Goal: Information Seeking & Learning: Learn about a topic

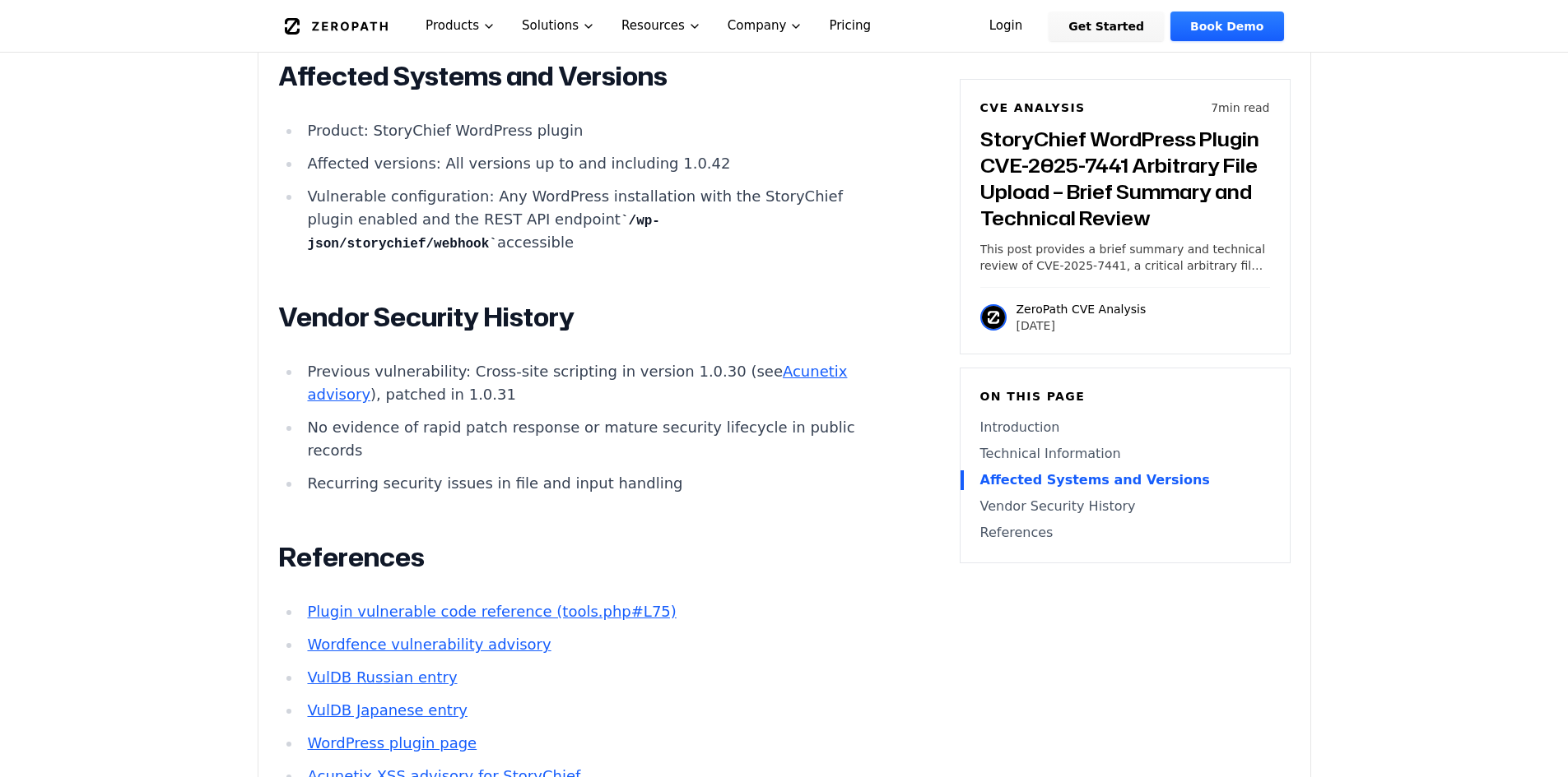
scroll to position [2142, 0]
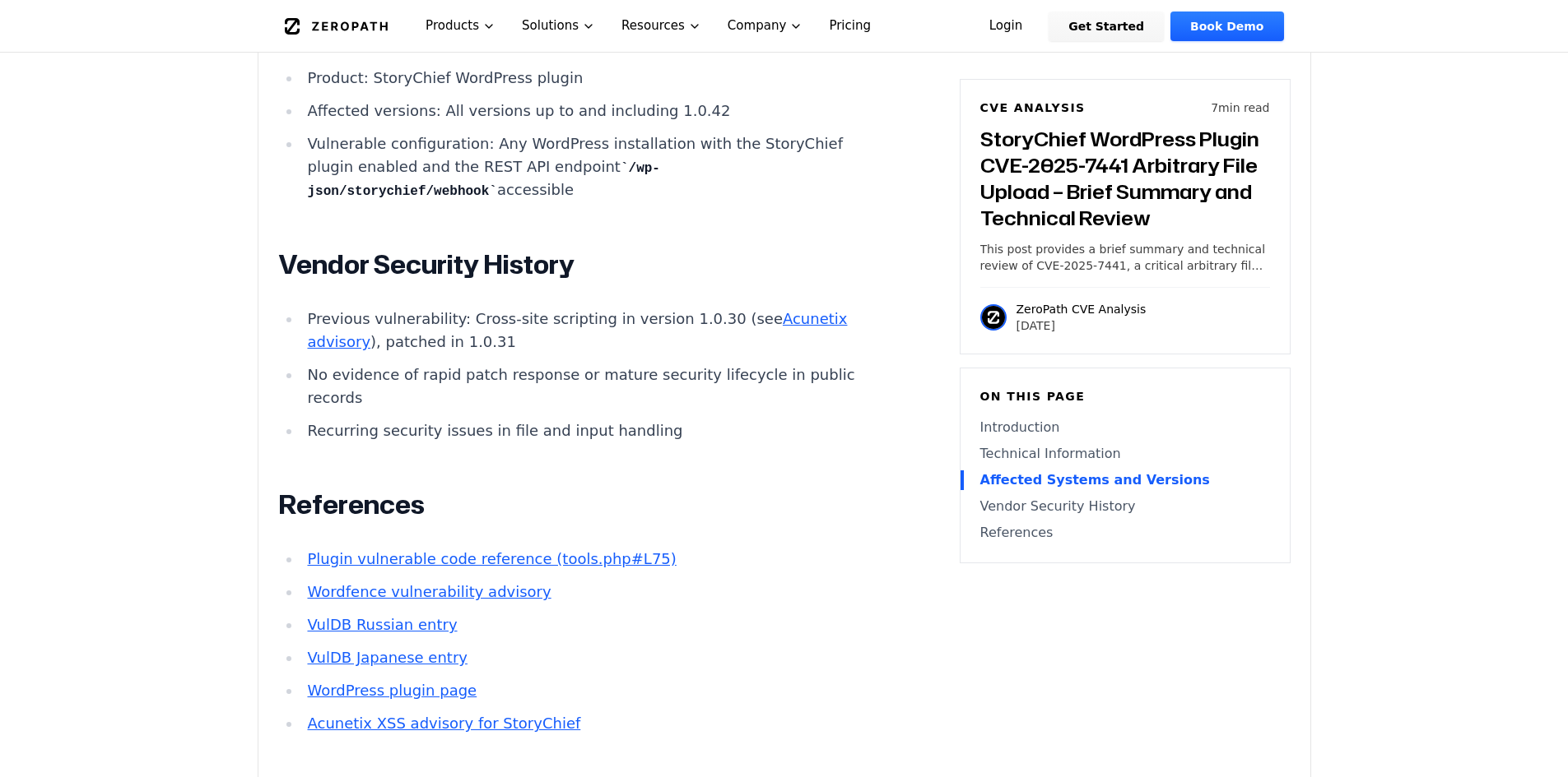
click at [619, 442] on li "Recurring security issues in file and input handling" at bounding box center [596, 431] width 589 height 23
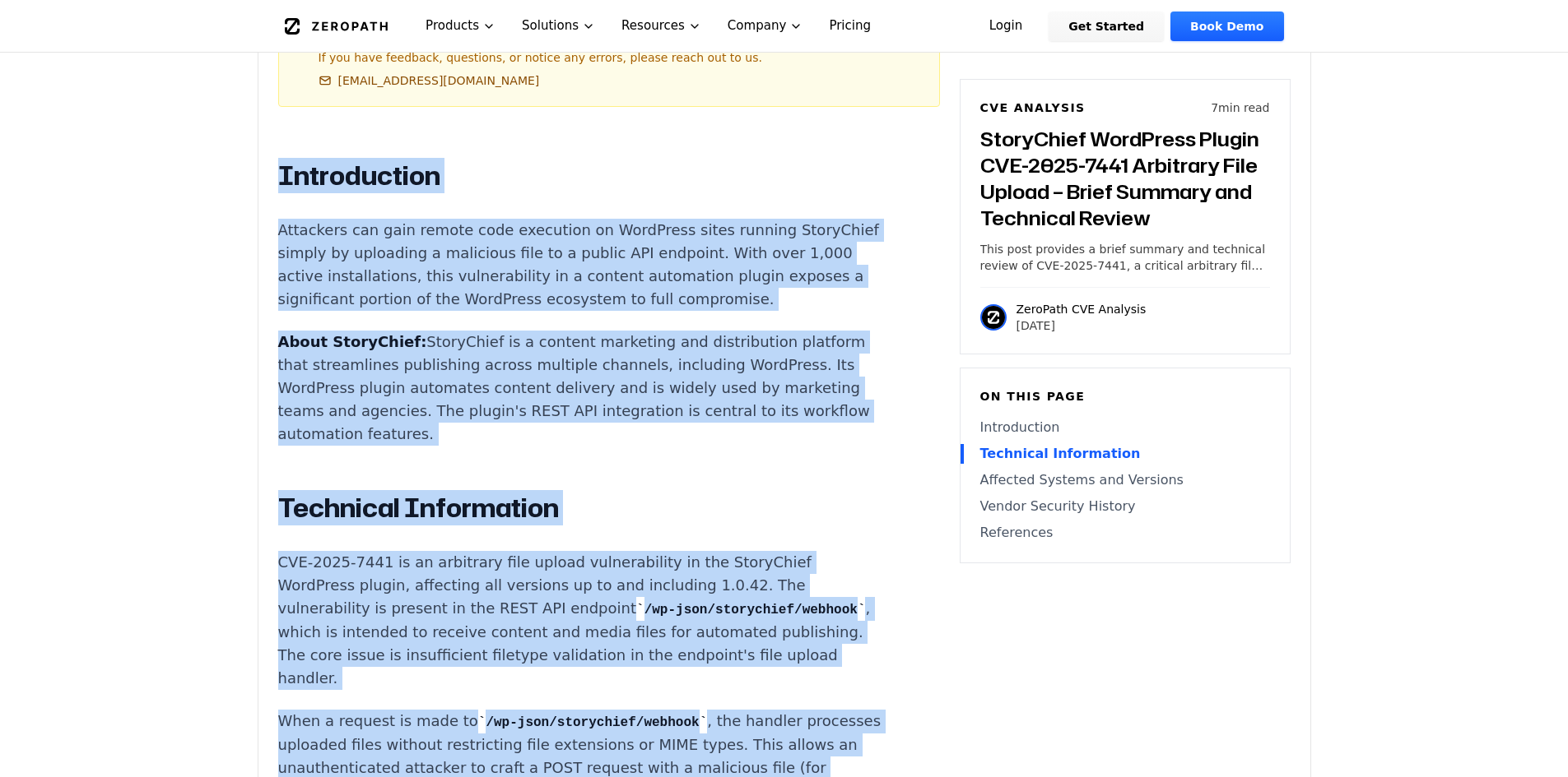
scroll to position [1026, 0]
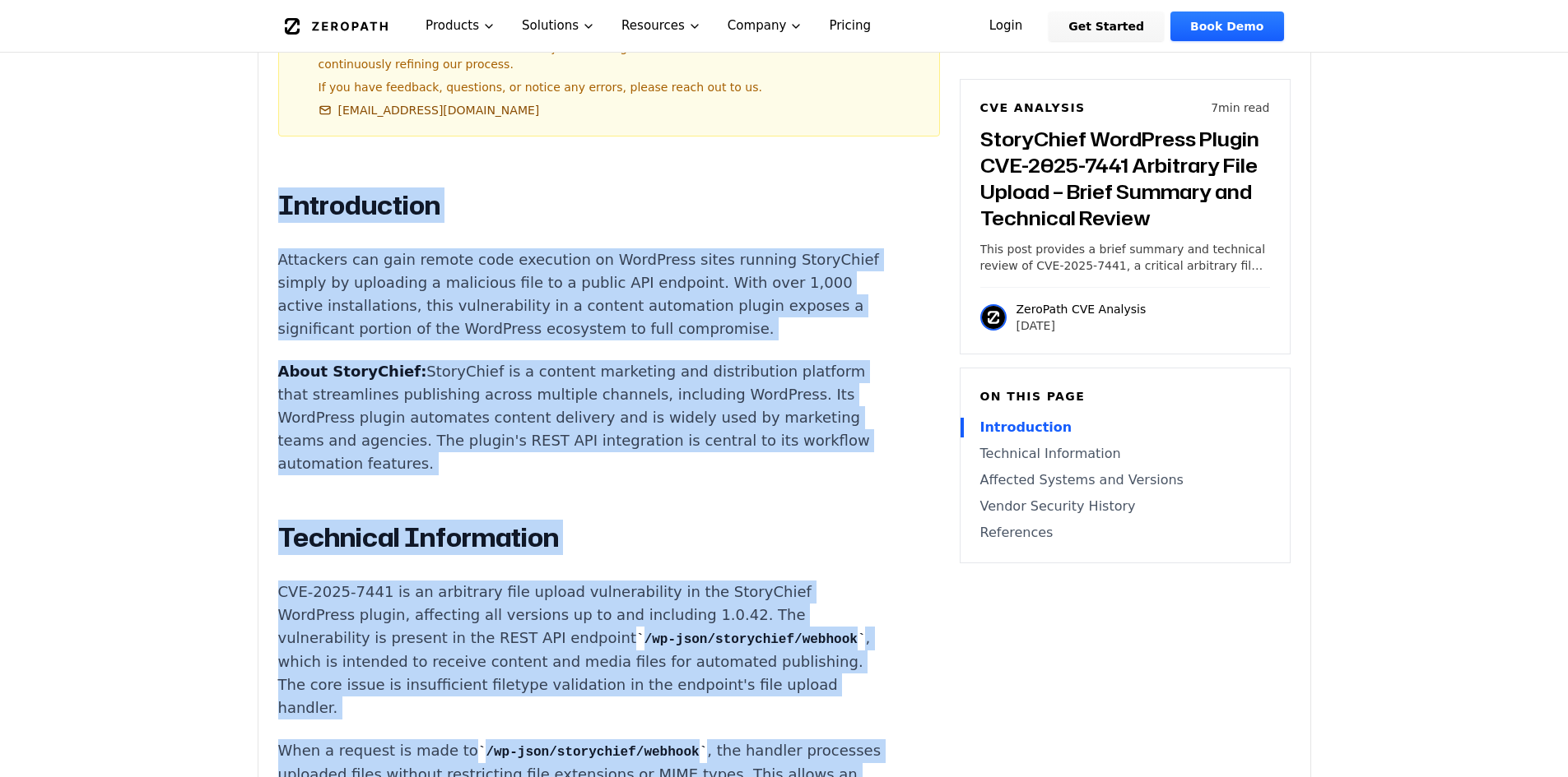
drag, startPoint x: 619, startPoint y: 442, endPoint x: 275, endPoint y: 162, distance: 443.5
click at [275, 162] on div "Experimental AI-Generated Content This CVE analysis is an experimental publicat…" at bounding box center [785, 736] width 1052 height 2380
copy div "Introduction Attackers can gain remote code execution on WordPress sites runnin…"
click at [542, 417] on p "About StoryChief: StoryChief is a content marketing and distribution platform t…" at bounding box center [584, 418] width 613 height 115
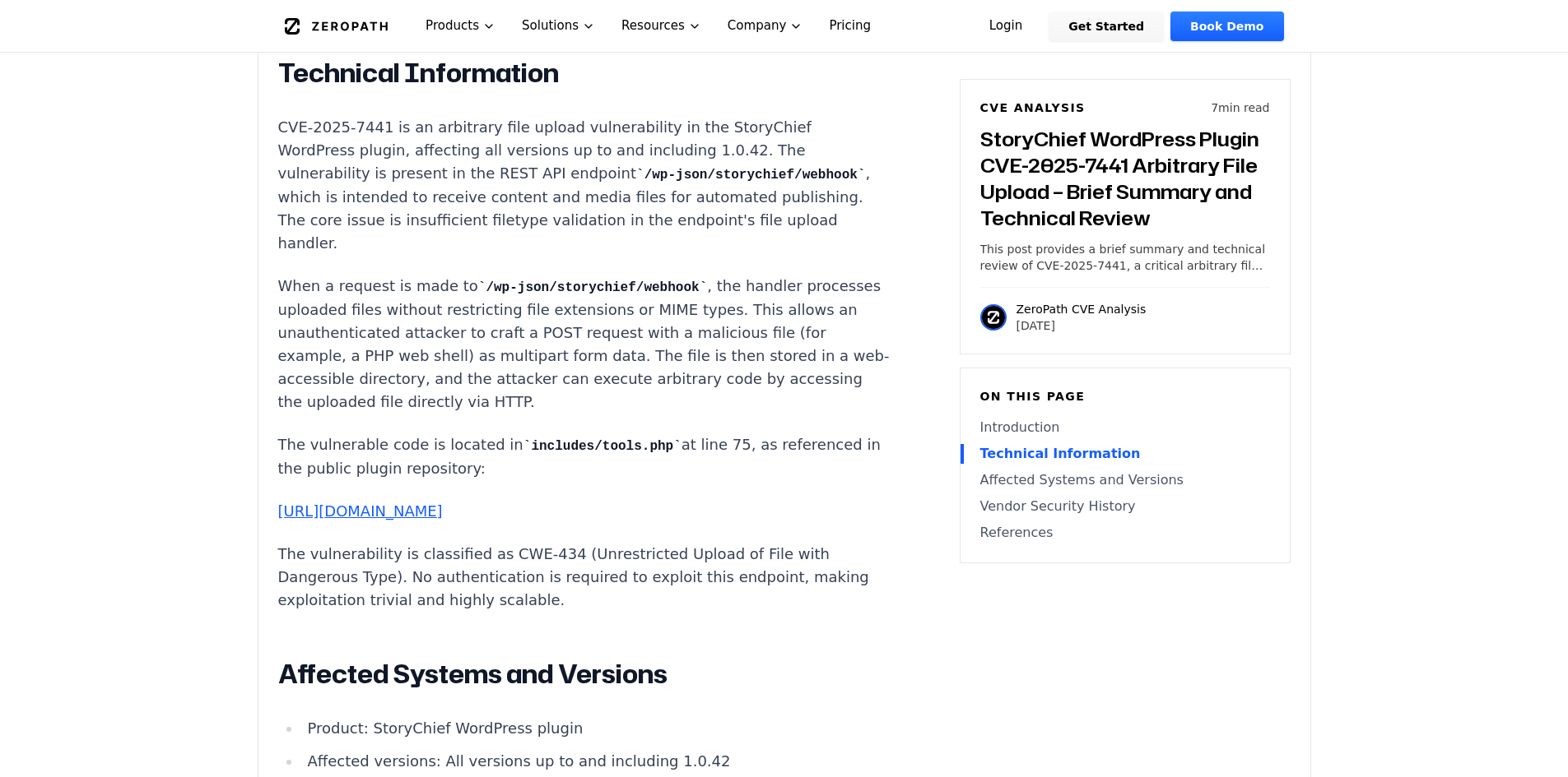
scroll to position [1520, 0]
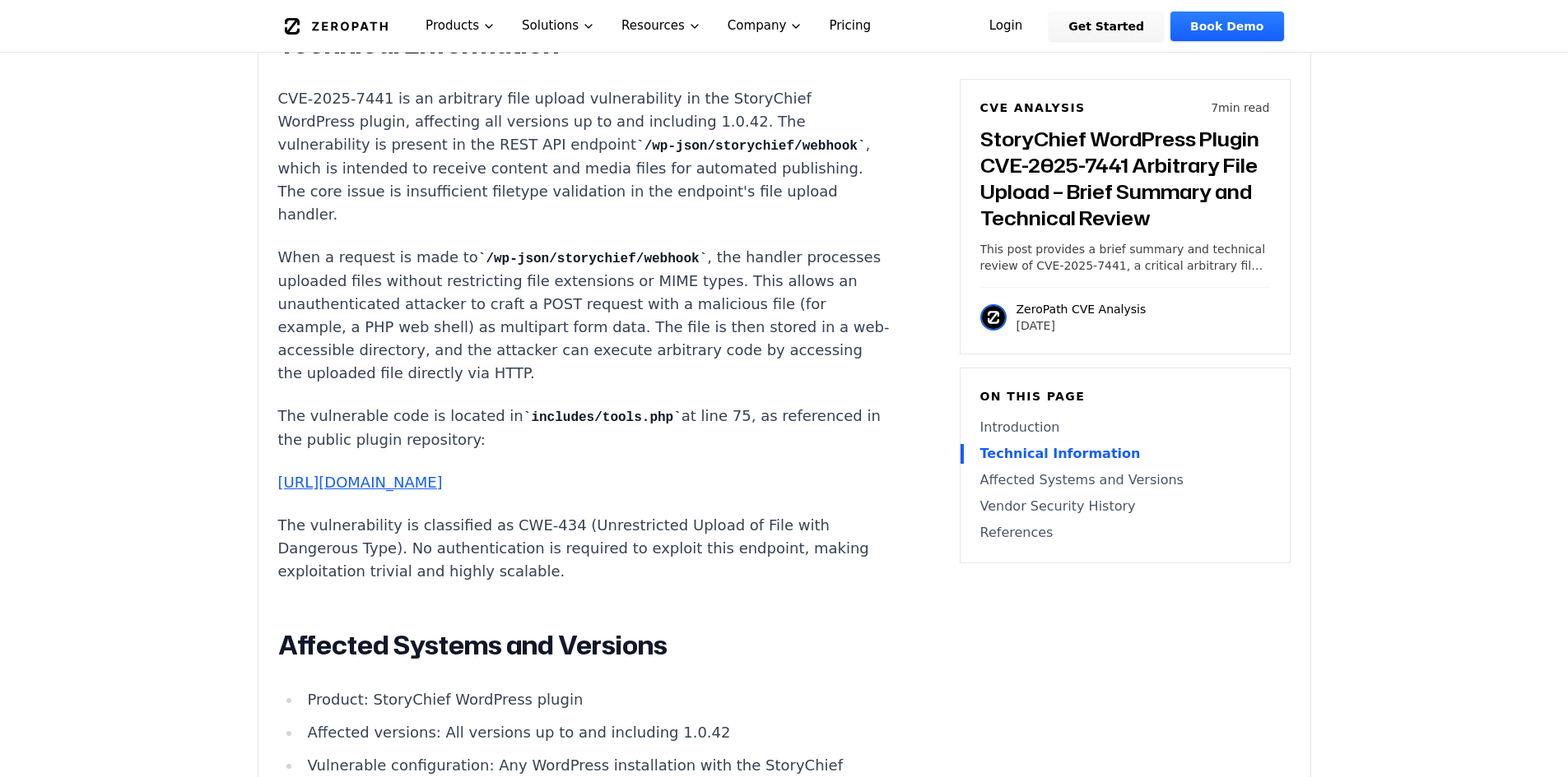
drag, startPoint x: 314, startPoint y: 399, endPoint x: 519, endPoint y: 405, distance: 205.1
click at [509, 405] on p "The vulnerable code is located in includes/tools.php at line 75, as referenced …" at bounding box center [584, 428] width 613 height 47
drag, startPoint x: 523, startPoint y: 408, endPoint x: 480, endPoint y: 423, distance: 45.5
click at [524, 409] on p "The vulnerable code is located in includes/tools.php at line 75, as referenced …" at bounding box center [584, 428] width 613 height 47
drag, startPoint x: 289, startPoint y: 404, endPoint x: 558, endPoint y: 408, distance: 269.0
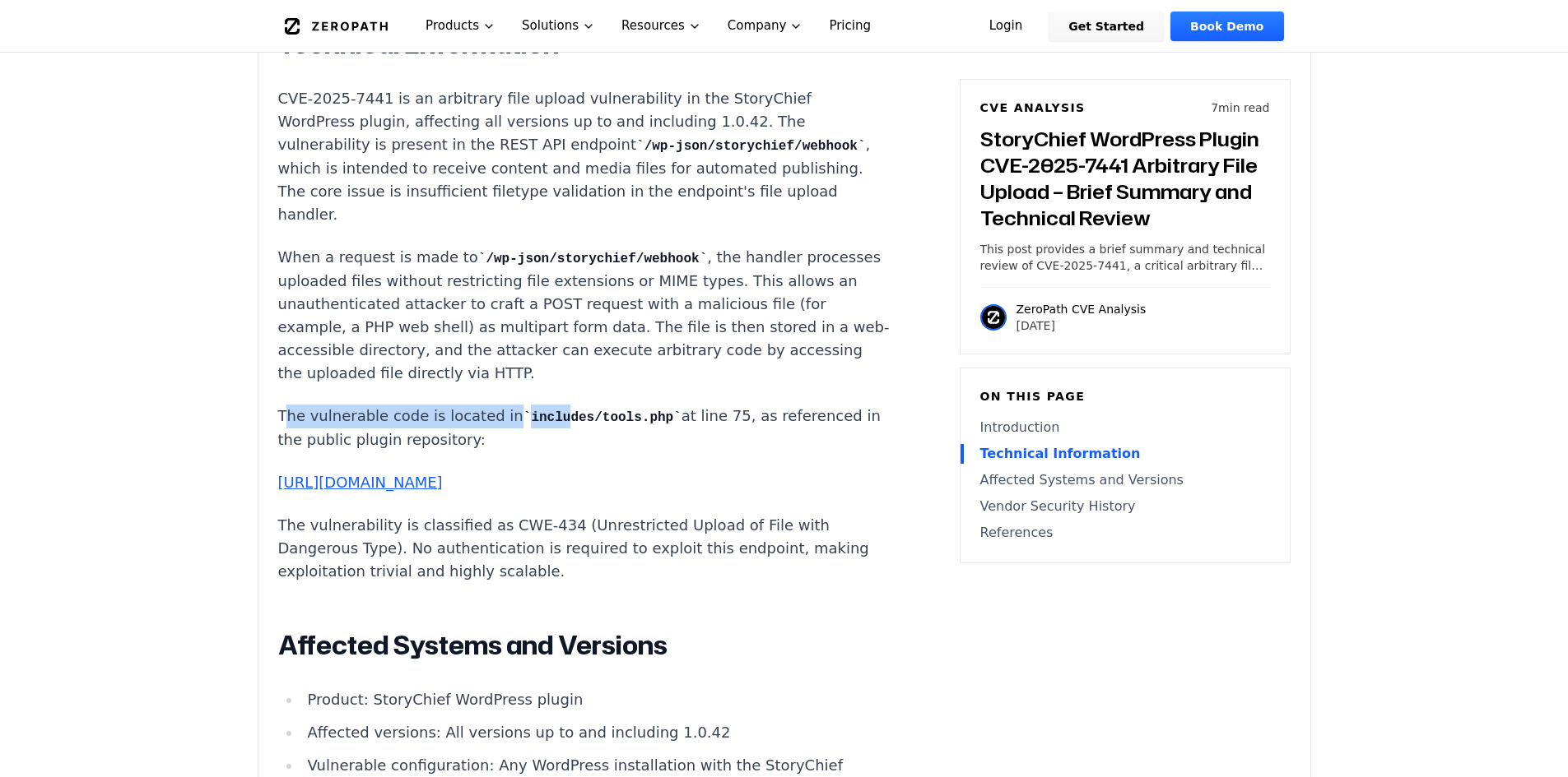
click at [540, 405] on p "The vulnerable code is located in includes/tools.php at line 75, as referenced …" at bounding box center [584, 428] width 613 height 47
click at [598, 413] on p "The vulnerable code is located in includes/tools.php at line 75, as referenced …" at bounding box center [584, 428] width 613 height 47
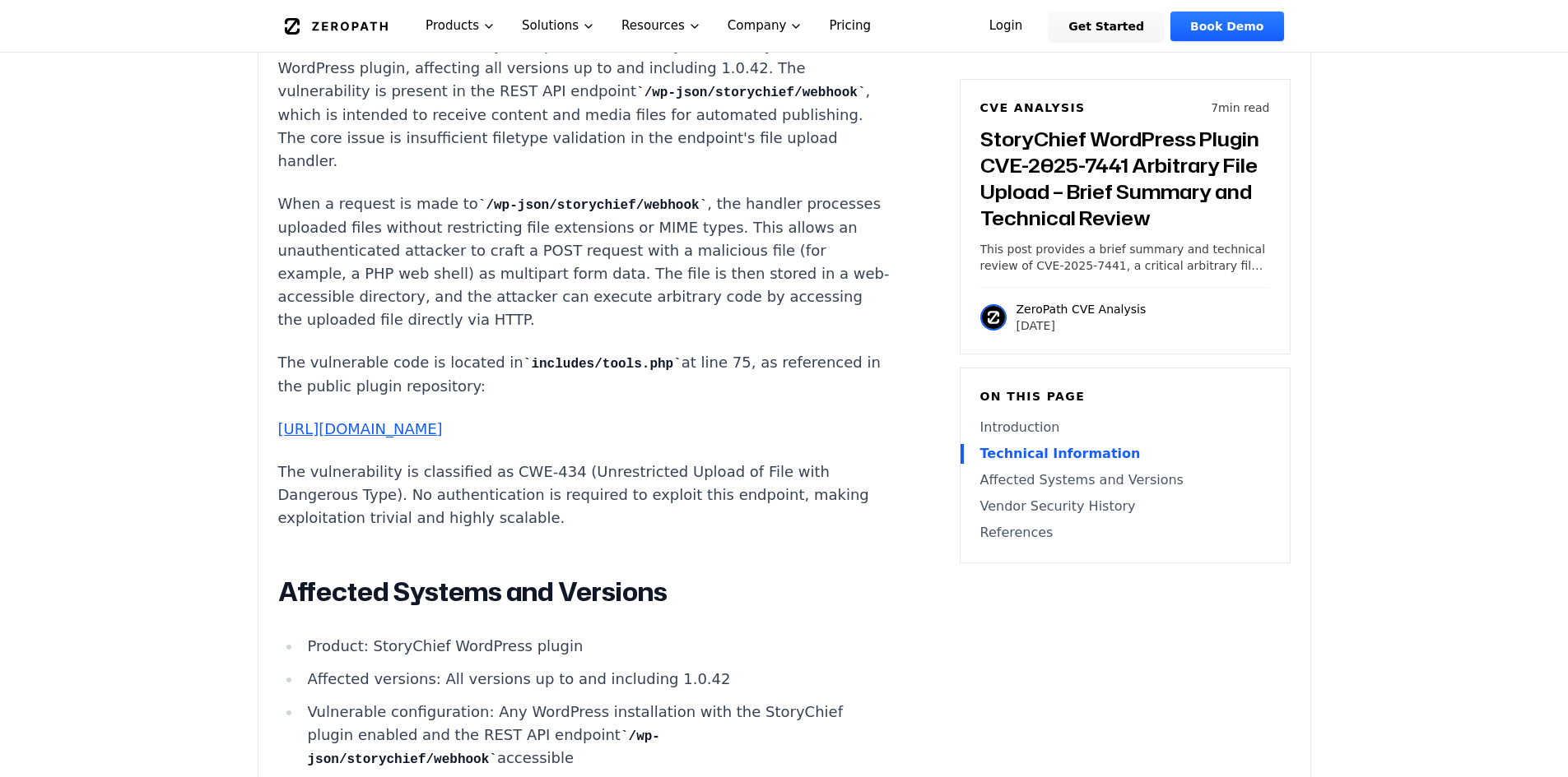
scroll to position [1602, 0]
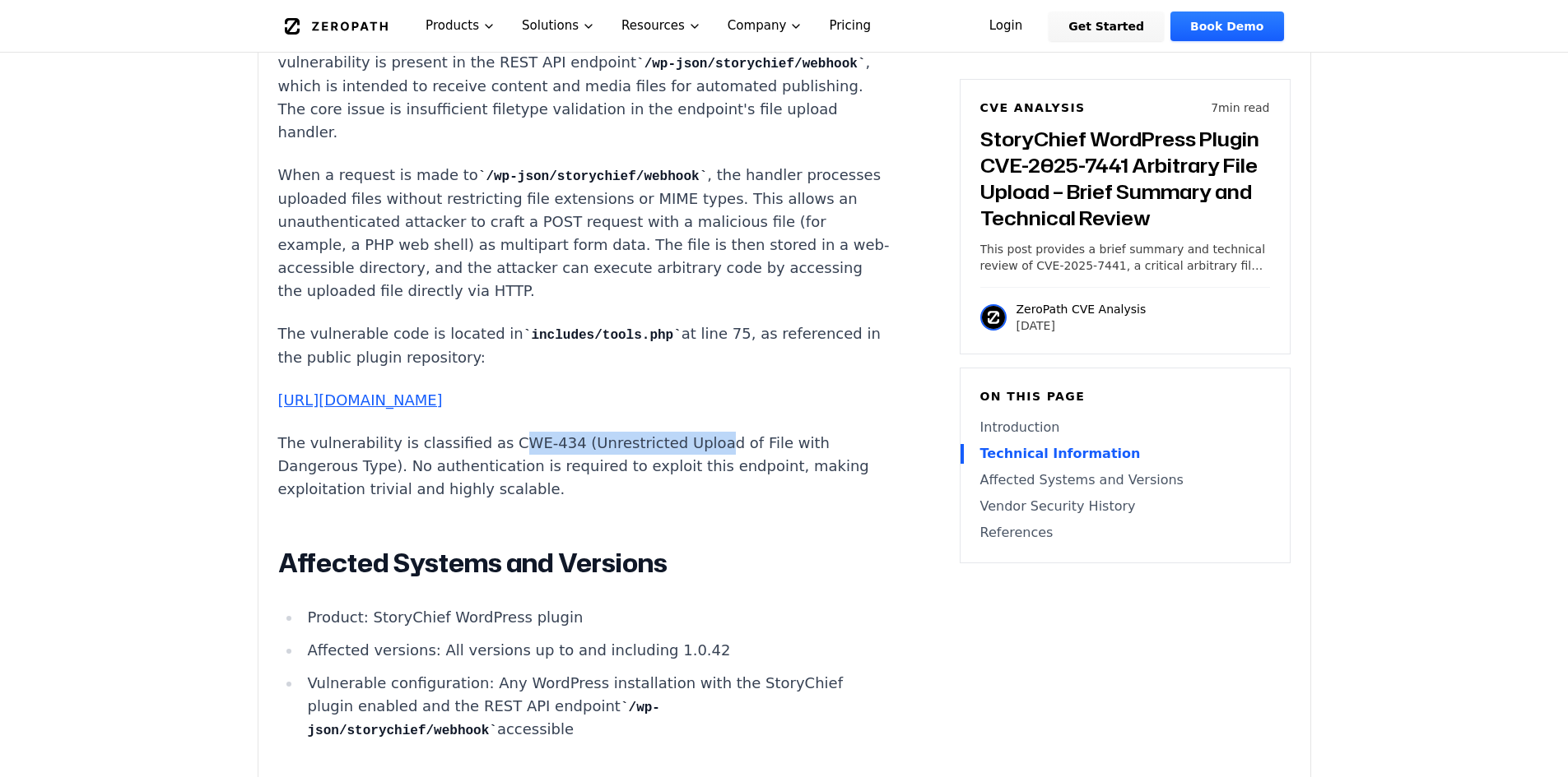
drag, startPoint x: 613, startPoint y: 447, endPoint x: 693, endPoint y: 448, distance: 80.0
click at [676, 447] on p "The vulnerability is classified as CWE-434 (Unrestricted Upload of File with Da…" at bounding box center [584, 466] width 613 height 69
click at [708, 453] on p "The vulnerability is classified as CWE-434 (Unrestricted Upload of File with Da…" at bounding box center [584, 466] width 613 height 69
drag, startPoint x: 378, startPoint y: 462, endPoint x: 595, endPoint y: 466, distance: 217.0
click at [583, 460] on p "The vulnerability is classified as CWE-434 (Unrestricted Upload of File with Da…" at bounding box center [584, 466] width 613 height 69
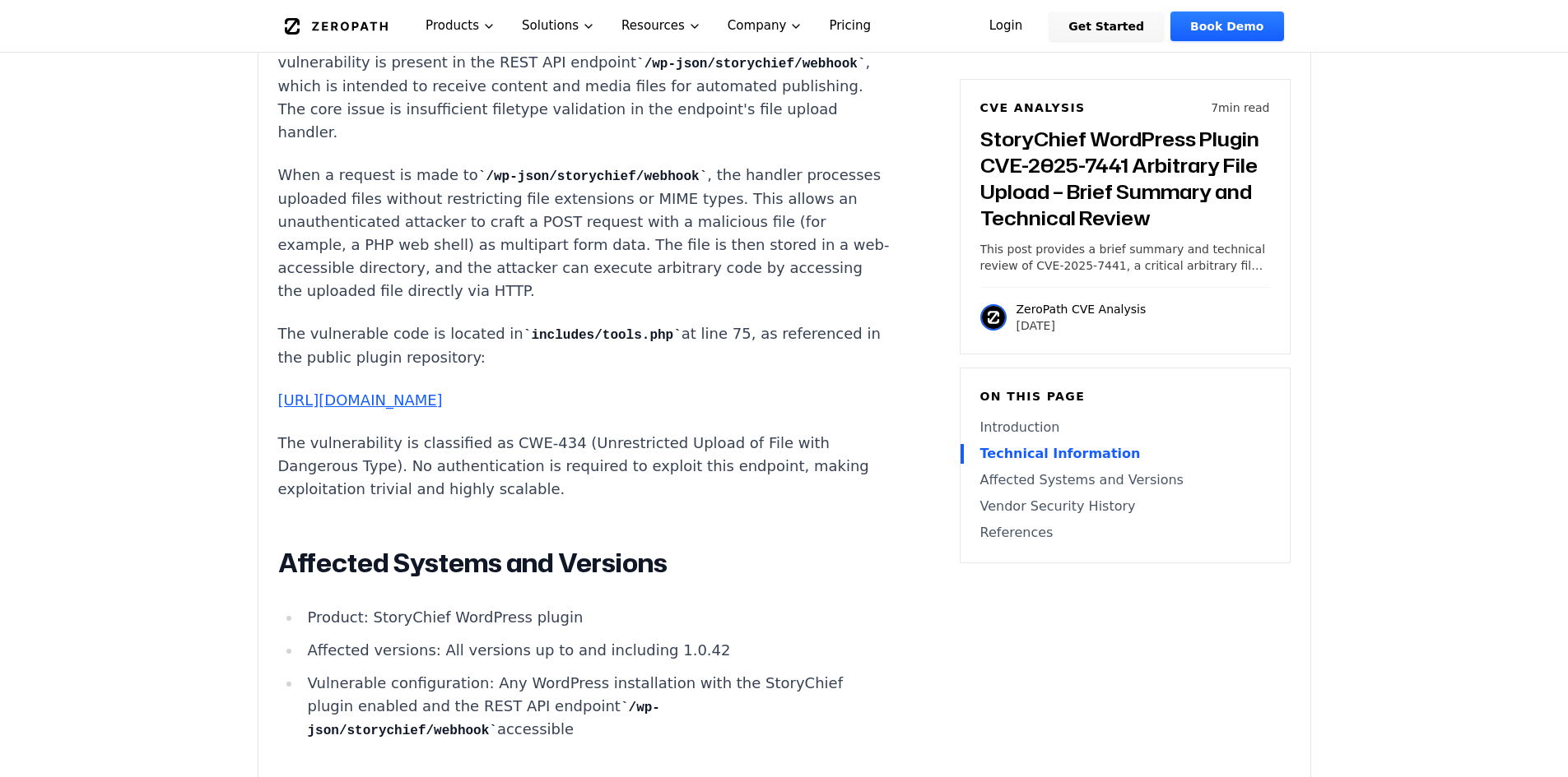
click at [595, 466] on p "The vulnerability is classified as CWE-434 (Unrestricted Upload of File with Da…" at bounding box center [584, 466] width 613 height 69
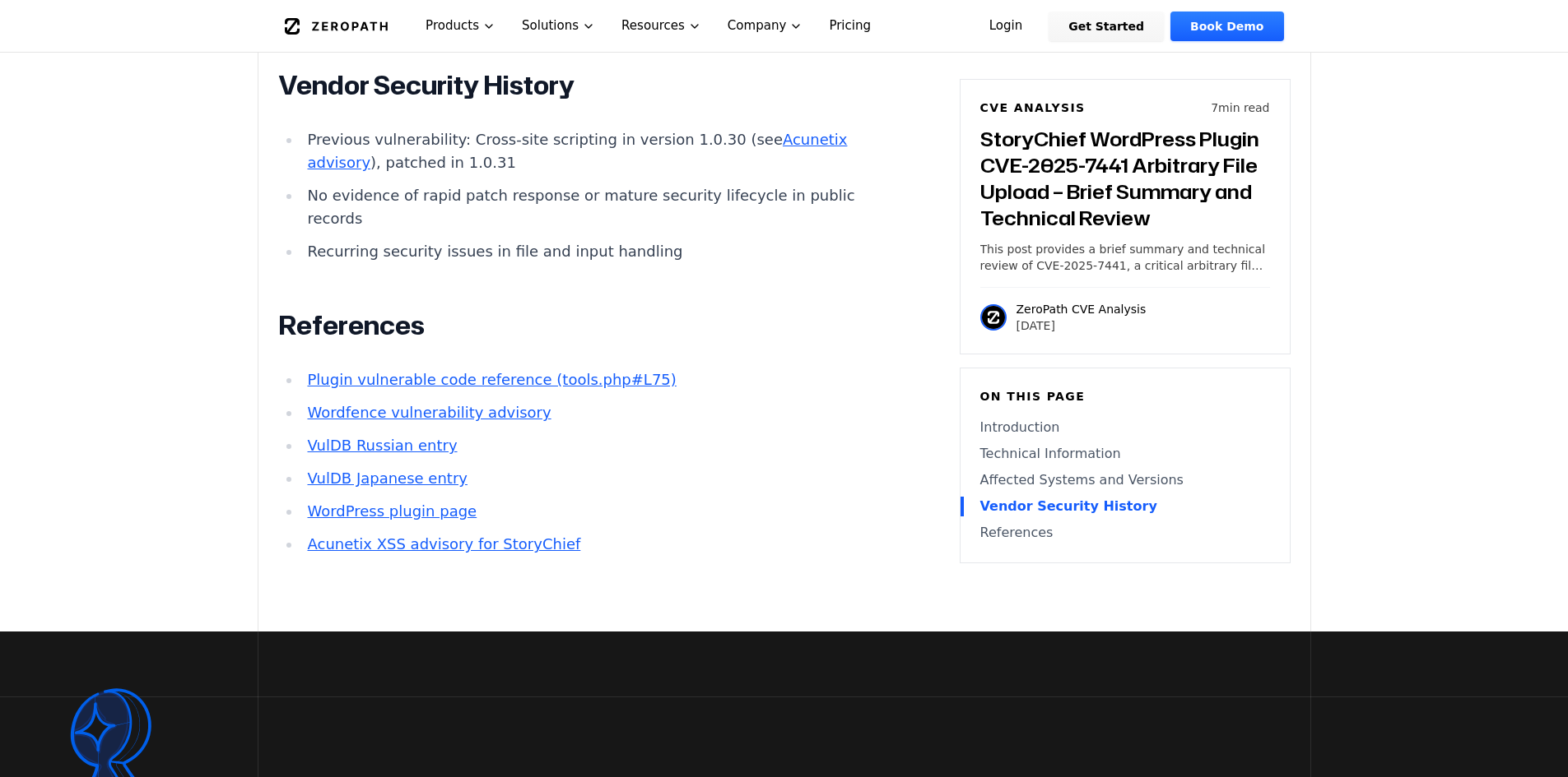
scroll to position [2342, 0]
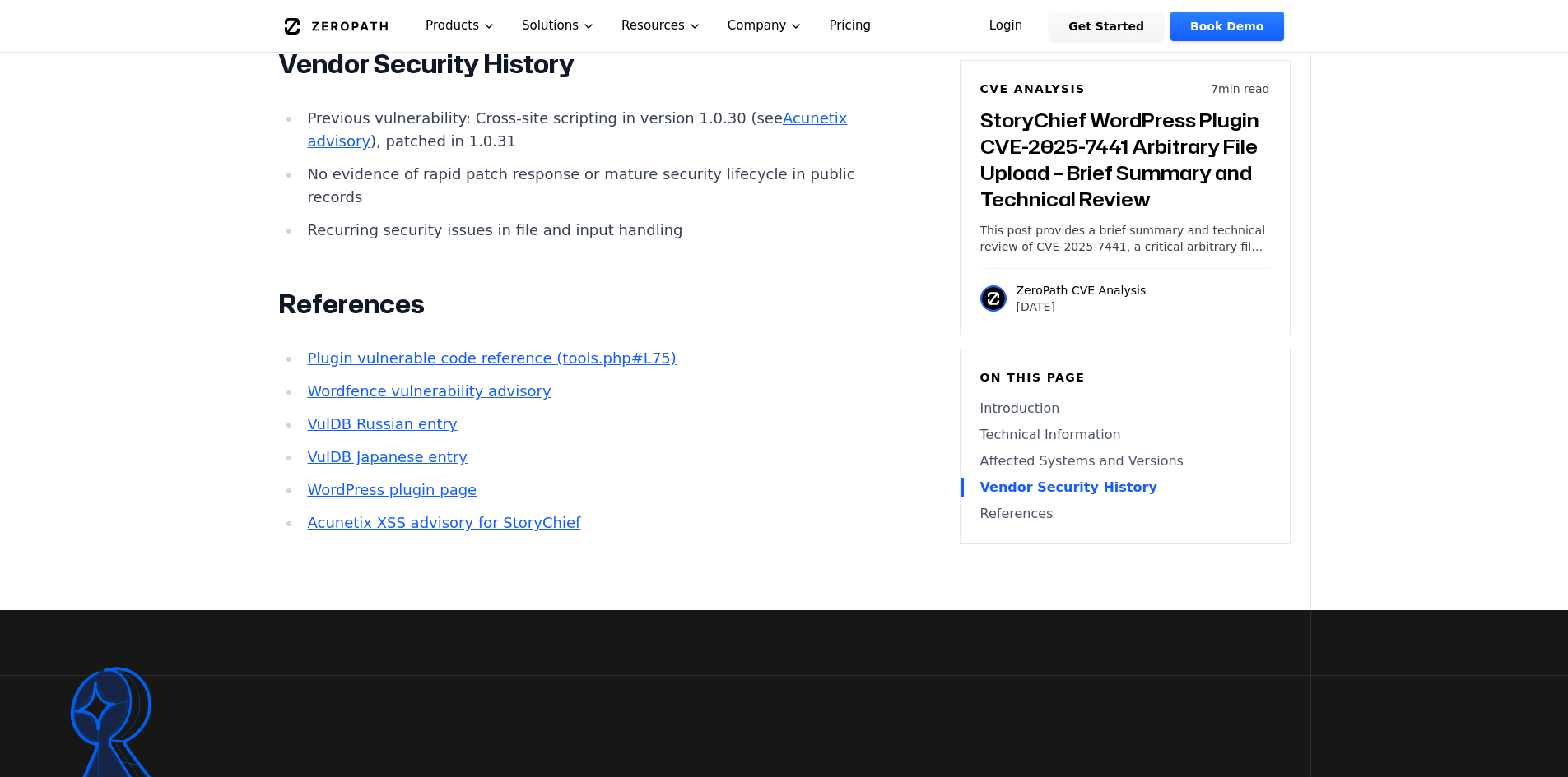
click at [559, 367] on link "Plugin vulnerable code reference (tools.php#L75)" at bounding box center [492, 359] width 369 height 17
click at [446, 399] on link "Wordfence vulnerability advisory" at bounding box center [429, 391] width 244 height 17
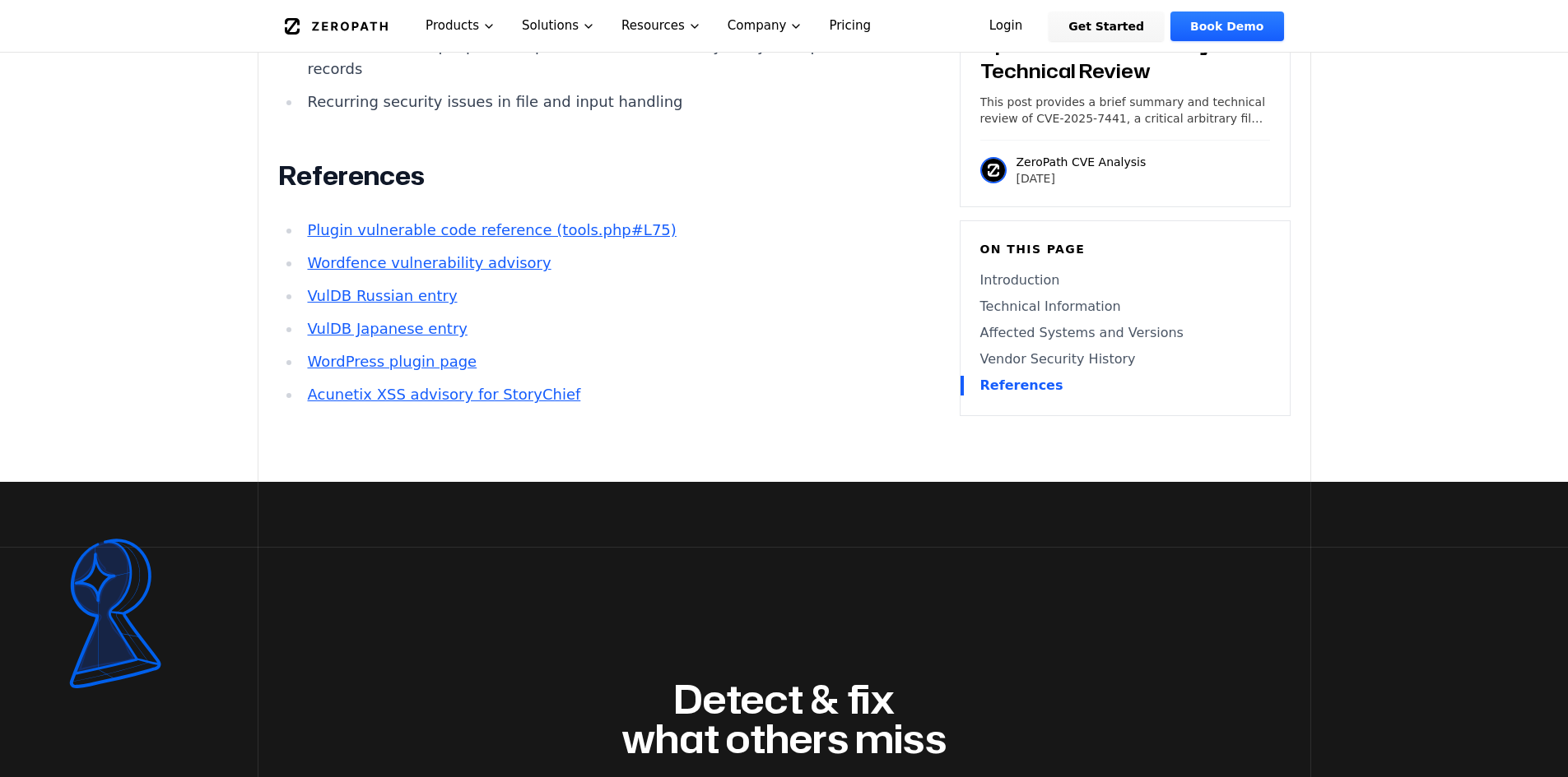
scroll to position [2466, 0]
